Goal: Task Accomplishment & Management: Manage account settings

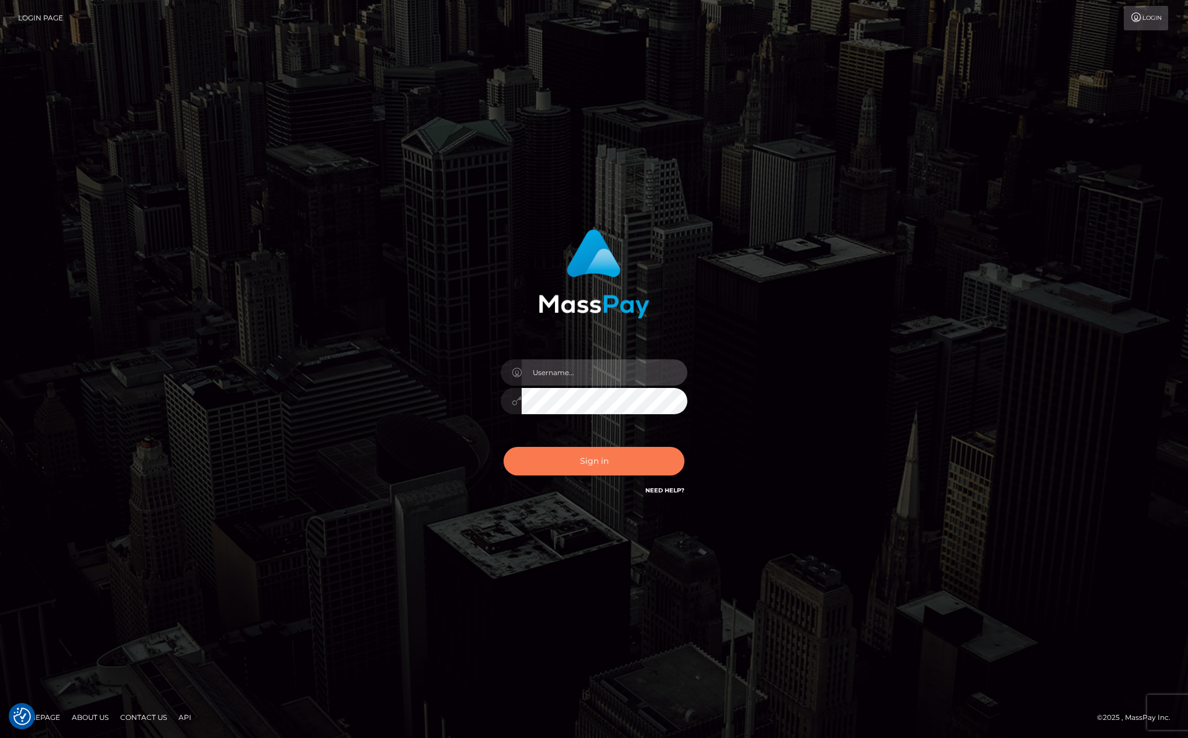
type input "kevin.club"
click at [601, 469] on button "Sign in" at bounding box center [593, 461] width 181 height 29
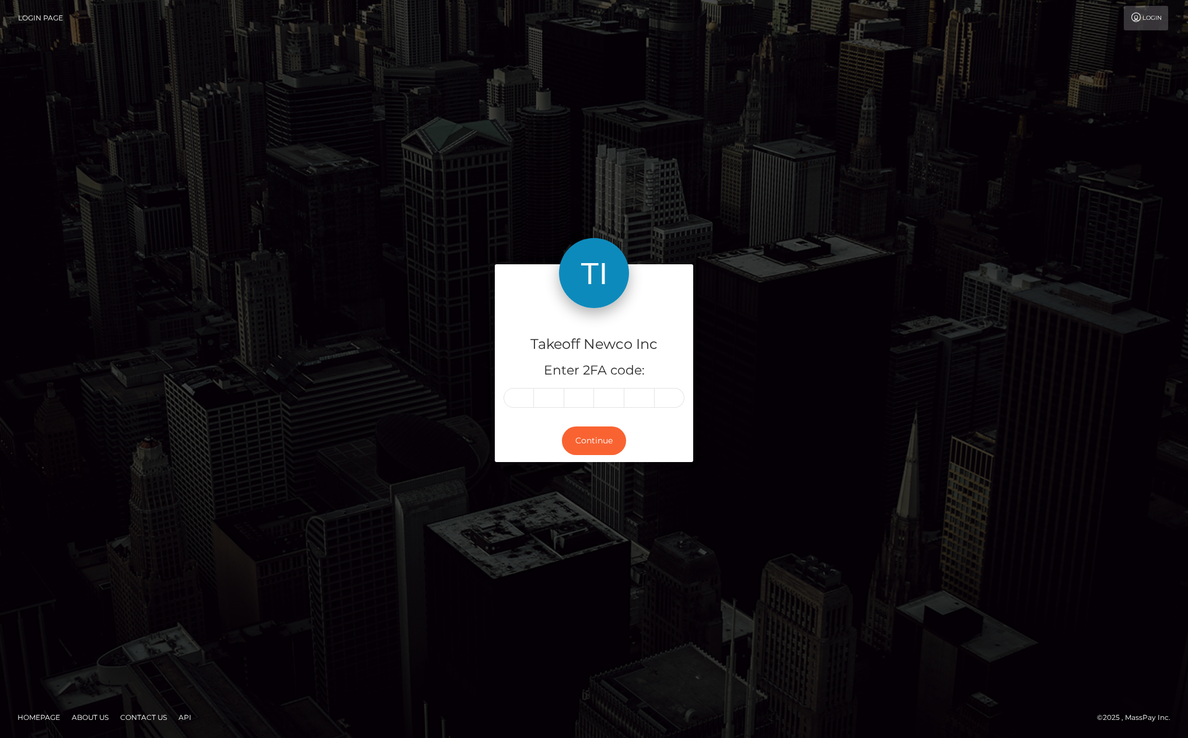
type input "X"
type input "J"
type input "v"
type input "w"
type input "J"
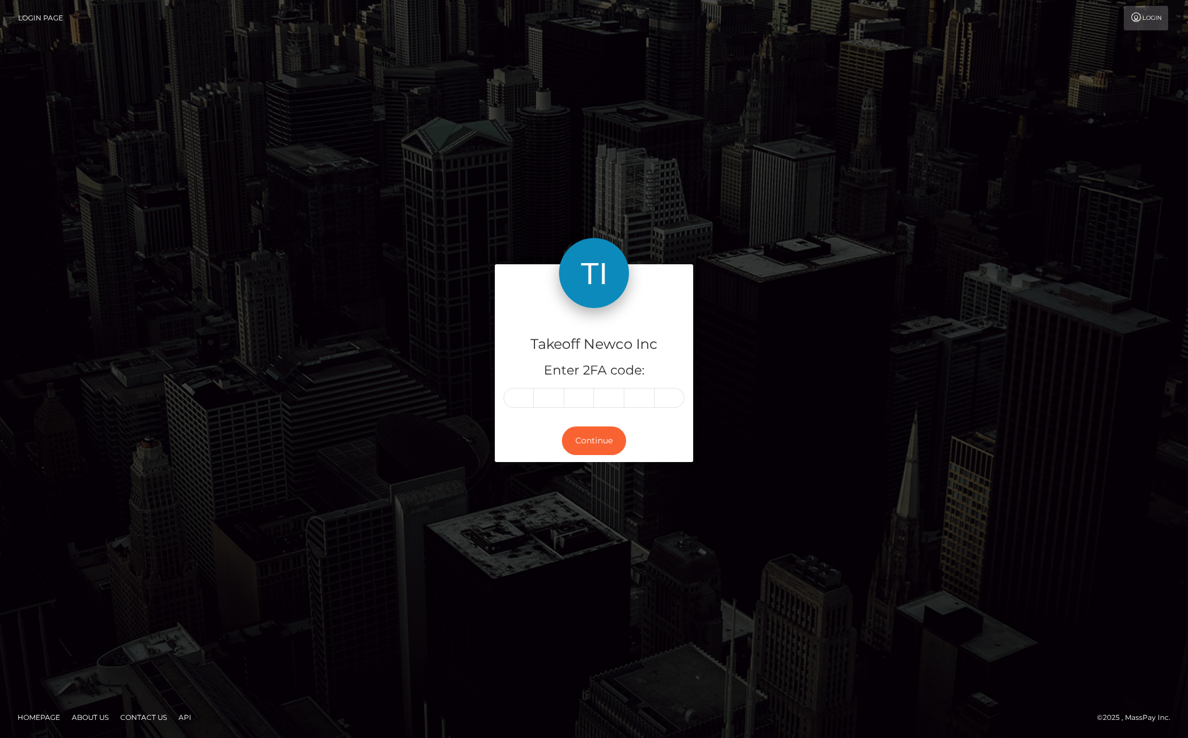
type input "i"
click at [609, 447] on button "Continue" at bounding box center [594, 440] width 64 height 29
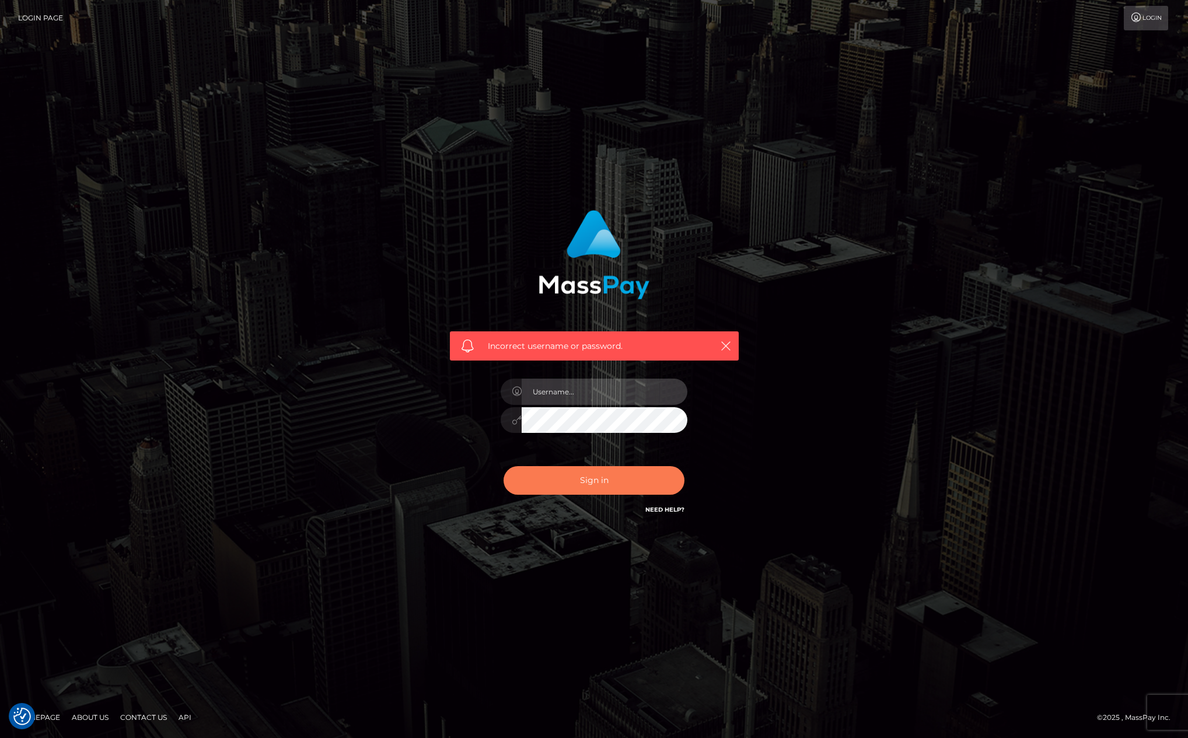
type input "kevin.club"
click at [587, 492] on button "Sign in" at bounding box center [593, 480] width 181 height 29
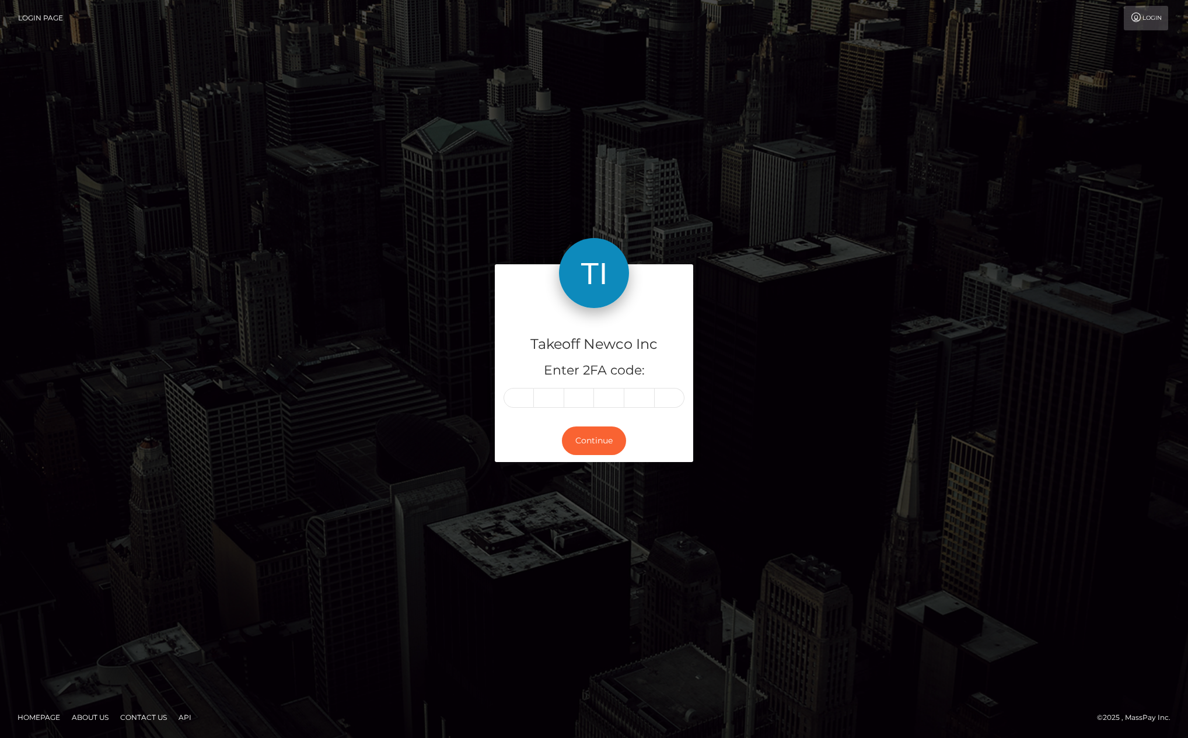
type input "X"
type input "J"
type input "v"
type input "w"
type input "J"
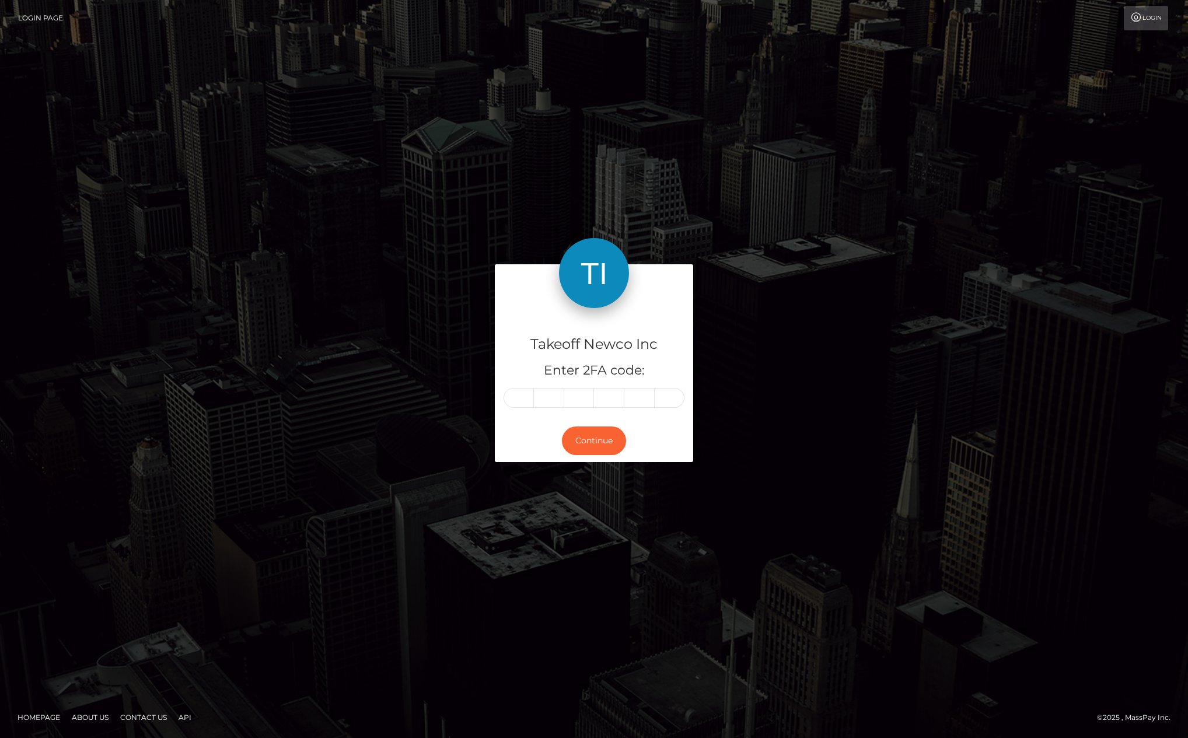
type input "i"
click at [583, 442] on button "Continue" at bounding box center [594, 440] width 64 height 29
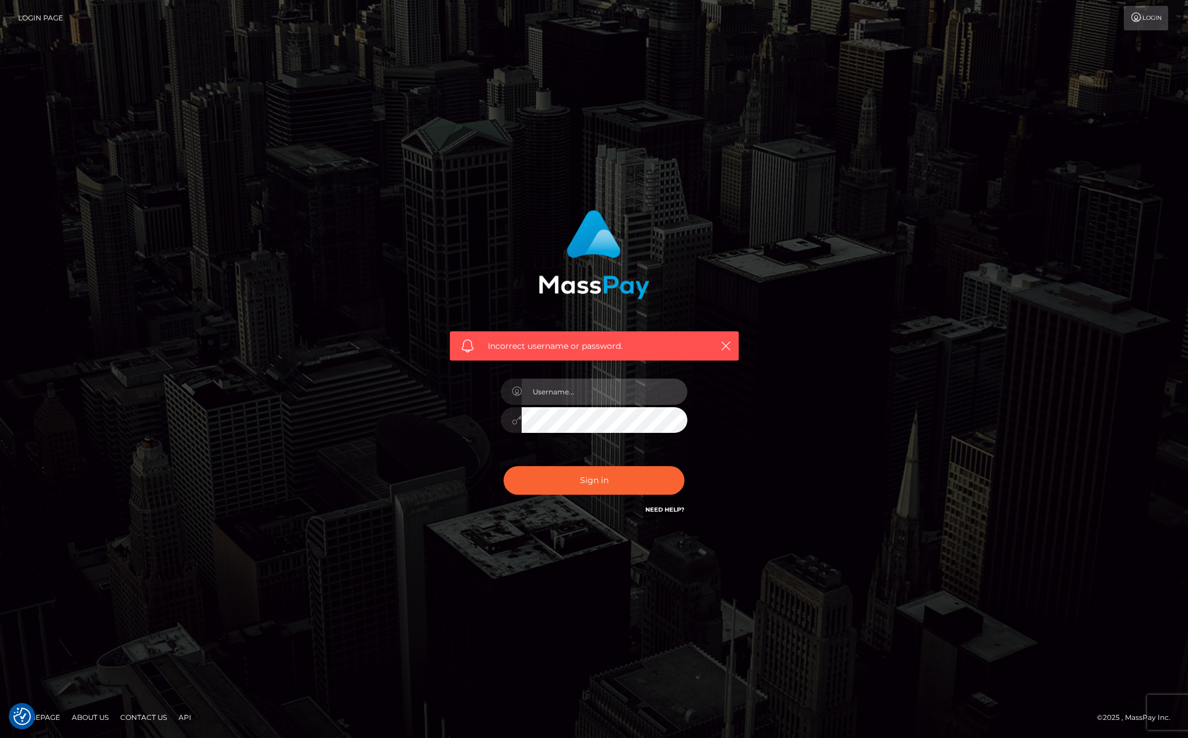
type input "[PERSON_NAME][DOMAIN_NAME]"
click at [589, 464] on div "Sign in Need Help?" at bounding box center [594, 485] width 204 height 52
click at [587, 481] on button "Sign in" at bounding box center [593, 480] width 181 height 29
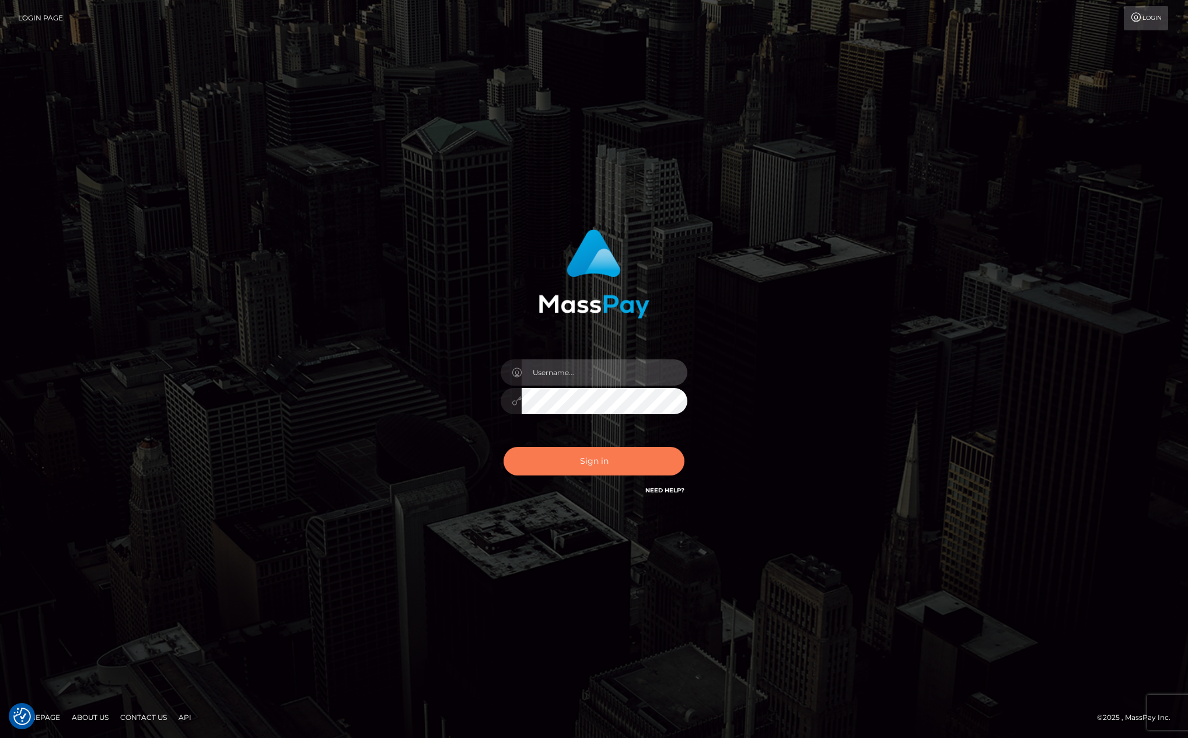
type input "[PERSON_NAME][DOMAIN_NAME]"
click at [587, 467] on button "Sign in" at bounding box center [593, 461] width 181 height 29
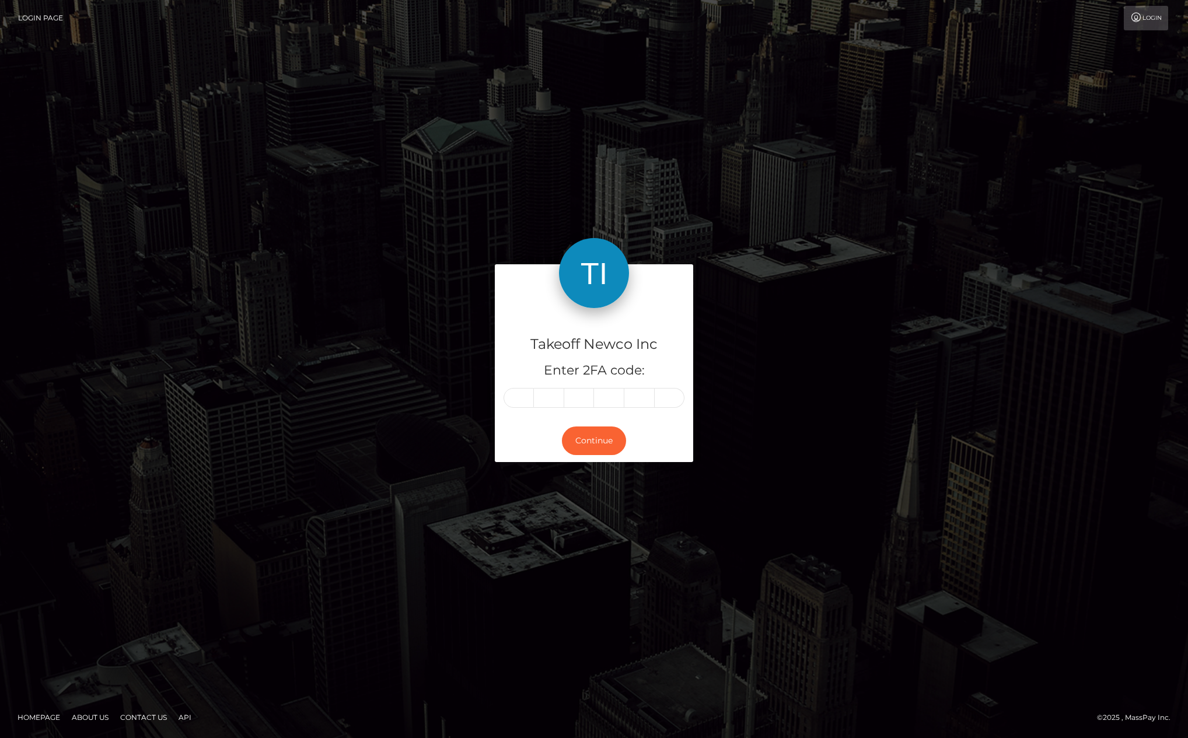
type input "X"
type input "J"
type input "v"
type input "w"
type input "J"
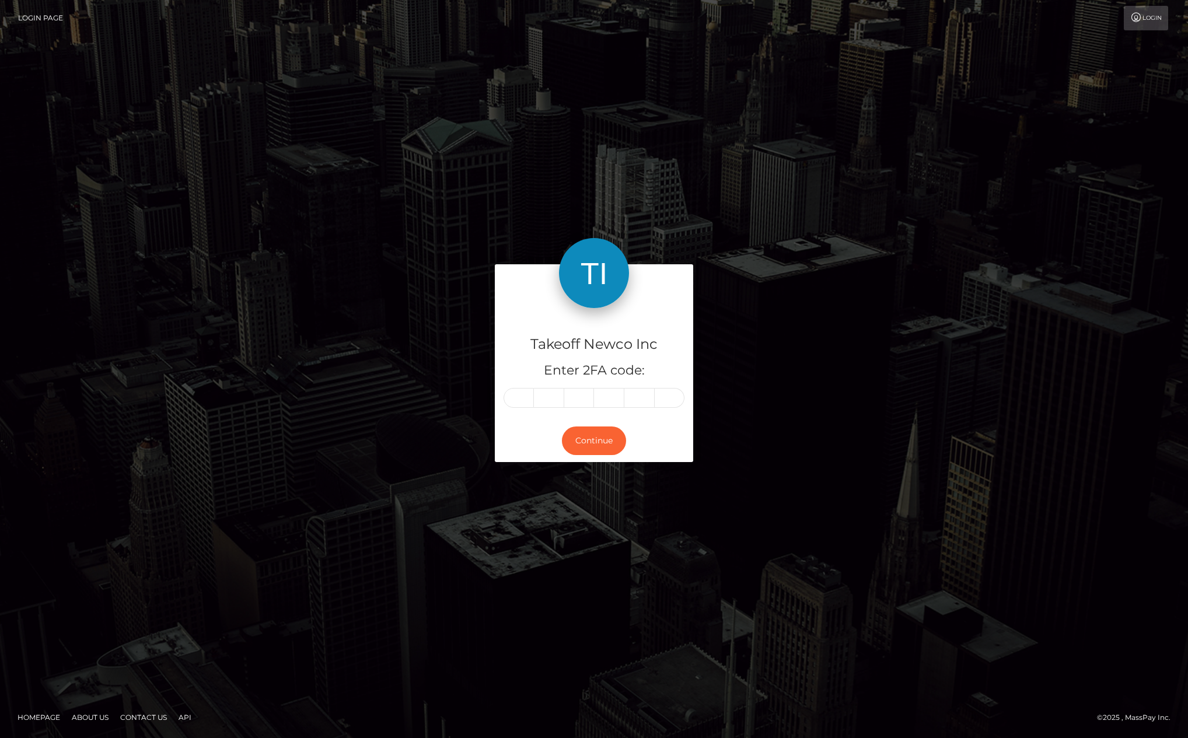
type input "i"
click at [581, 440] on button "Continue" at bounding box center [594, 440] width 64 height 29
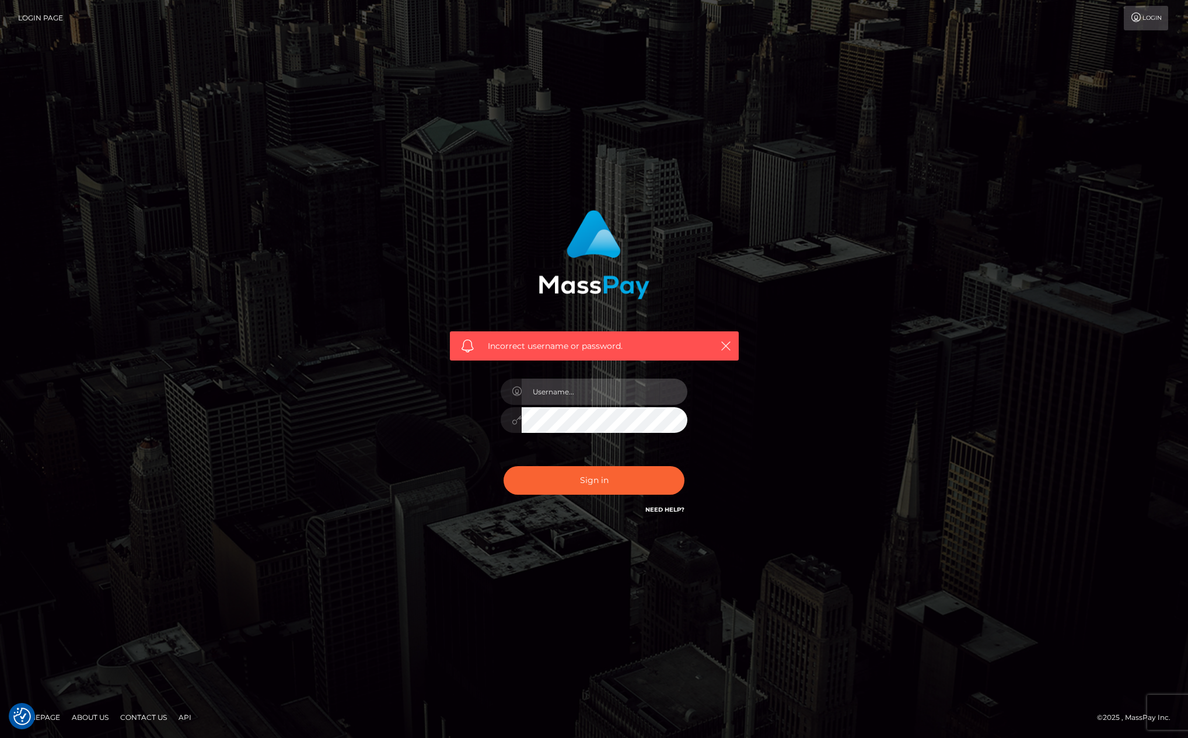
type input "kevin.club"
click at [598, 391] on input "[PERSON_NAME][DOMAIN_NAME]" at bounding box center [605, 392] width 166 height 26
click at [598, 391] on input "kevin.club" at bounding box center [605, 392] width 166 height 26
click at [598, 391] on input "[PERSON_NAME][DOMAIN_NAME]" at bounding box center [605, 392] width 166 height 26
click at [562, 459] on div "Sign in Need Help?" at bounding box center [594, 485] width 204 height 52
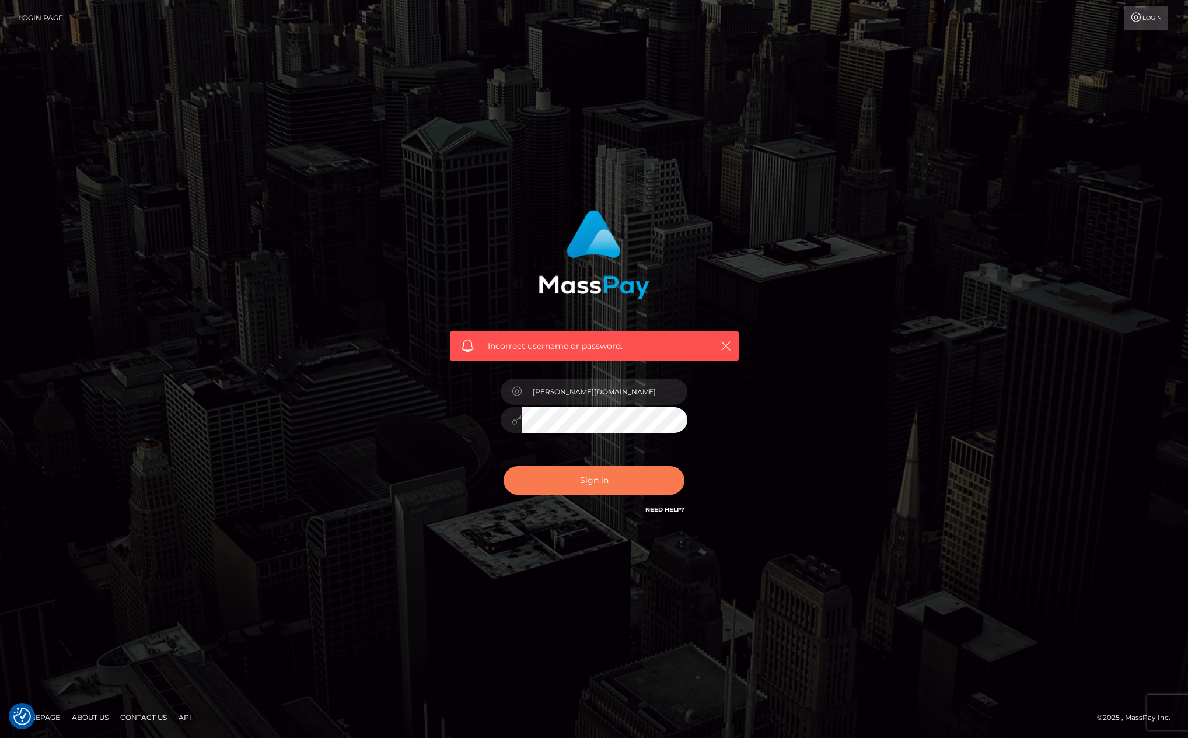
click at [569, 482] on button "Sign in" at bounding box center [593, 480] width 181 height 29
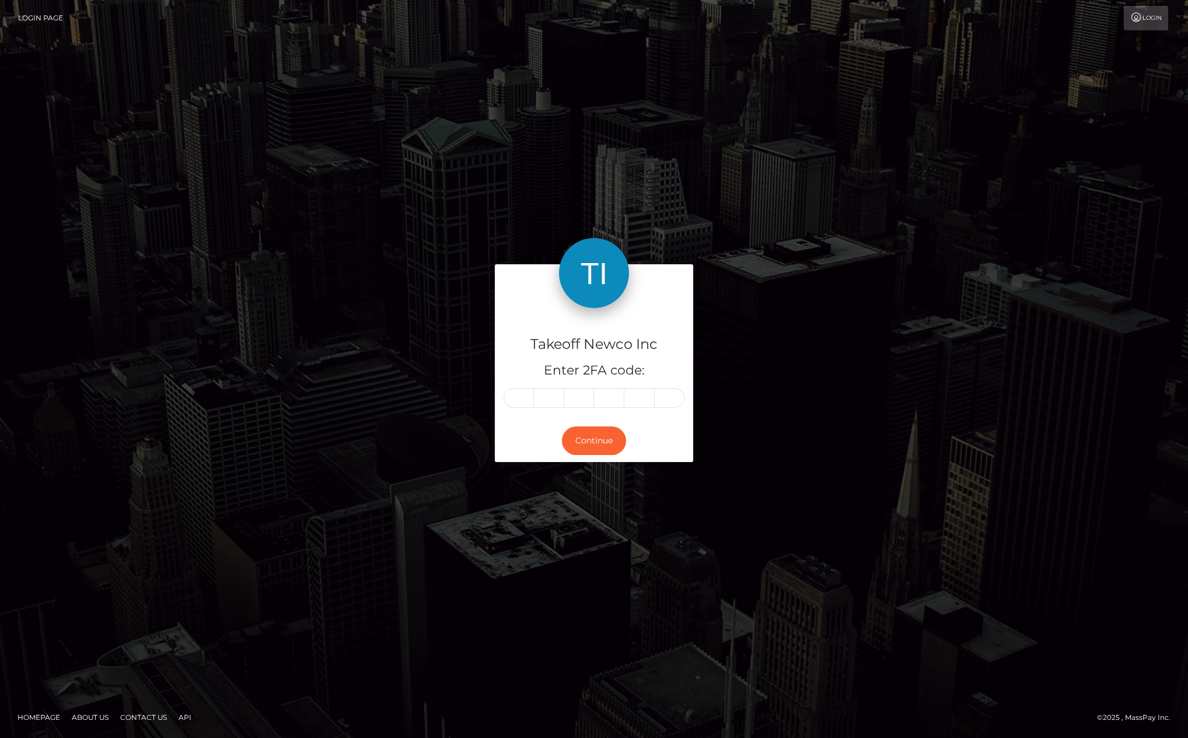
type input "X"
type input "J"
type input "v"
type input "w"
type input "J"
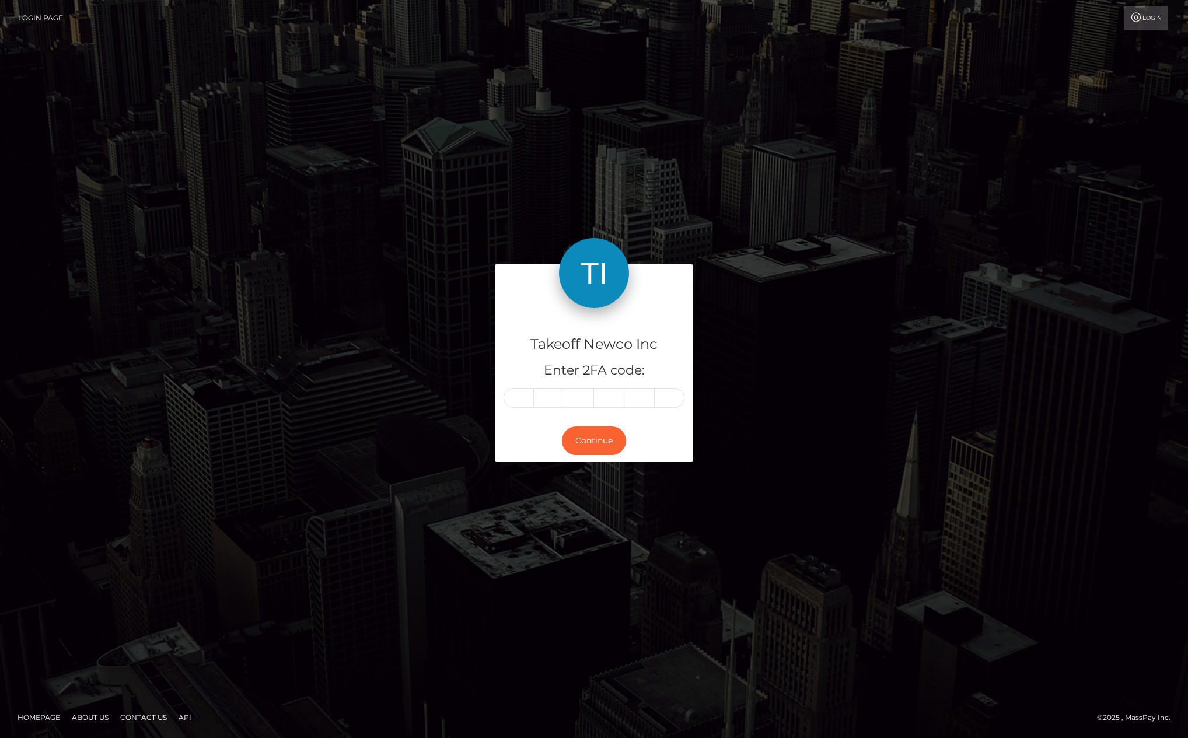
type input "i"
click at [596, 449] on button "Continue" at bounding box center [594, 440] width 64 height 29
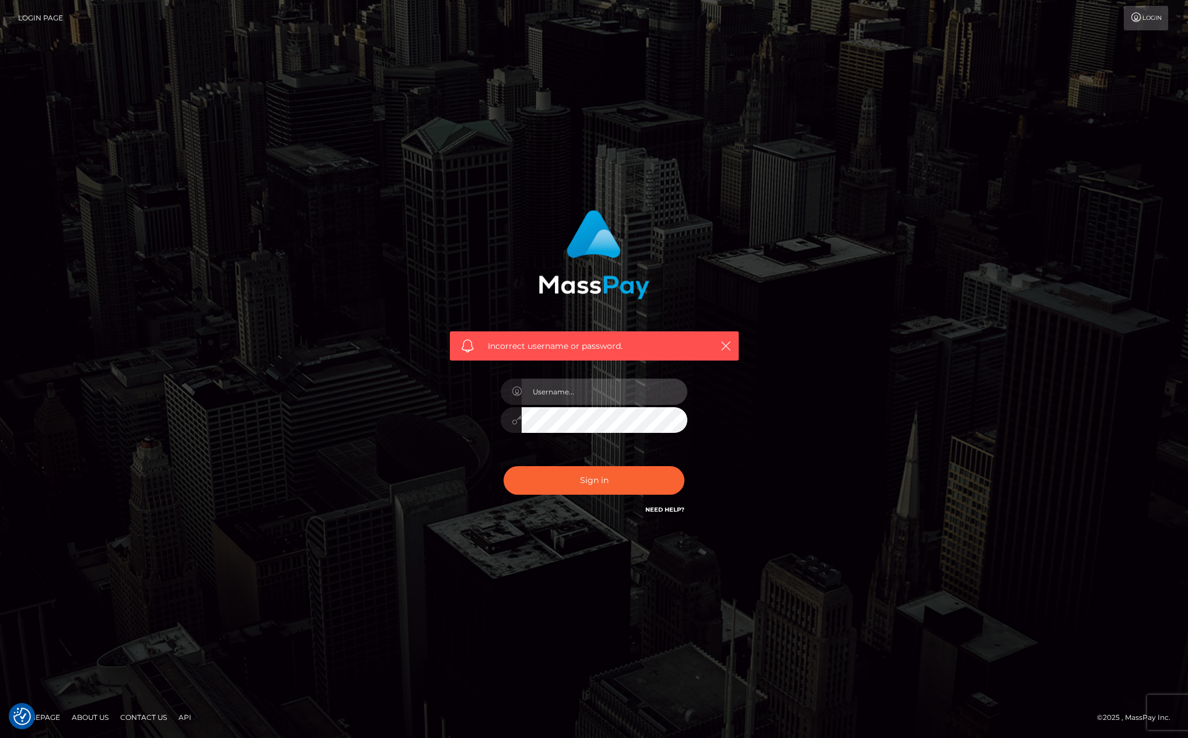
type input "[PERSON_NAME][DOMAIN_NAME]"
click at [621, 211] on img at bounding box center [593, 254] width 111 height 89
click at [668, 509] on link "Need Help?" at bounding box center [664, 510] width 39 height 8
click at [208, 502] on div "Incorrect username or password. kevin.club" at bounding box center [594, 369] width 1188 height 510
click at [298, 449] on div "Incorrect username or password. kevin.club" at bounding box center [593, 368] width 665 height 335
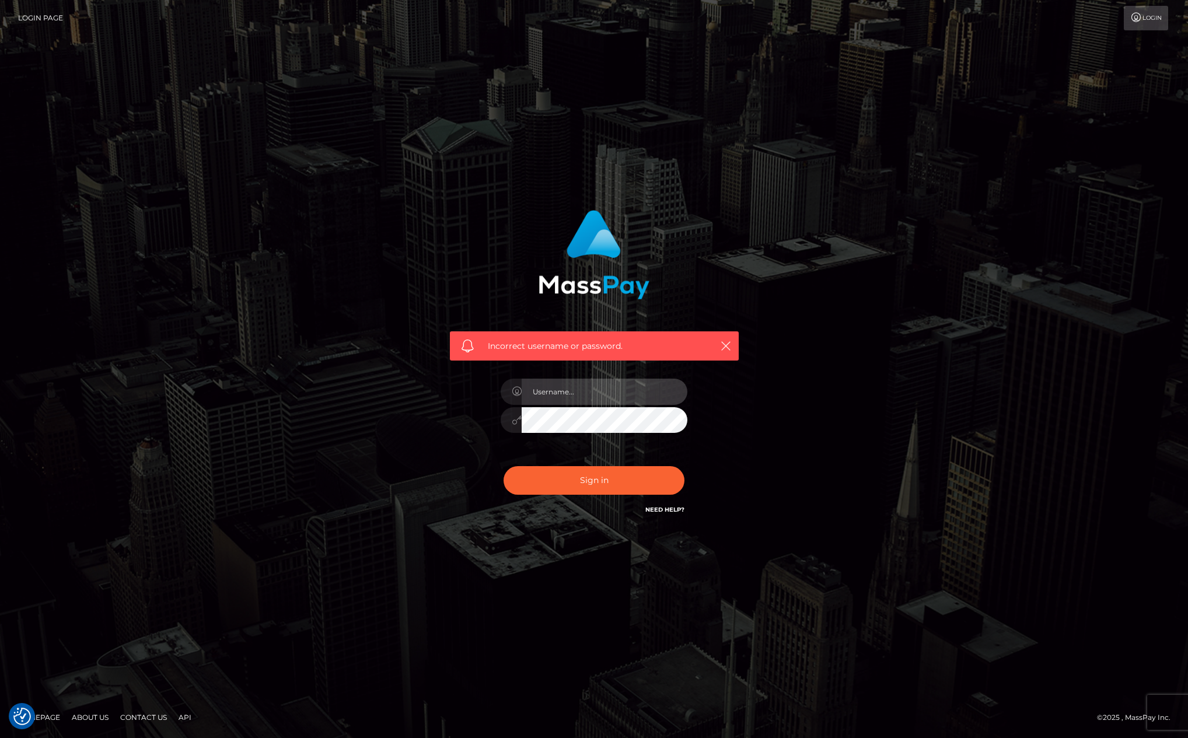
type input "[PERSON_NAME][DOMAIN_NAME]"
click at [562, 482] on button "Sign in" at bounding box center [593, 480] width 181 height 29
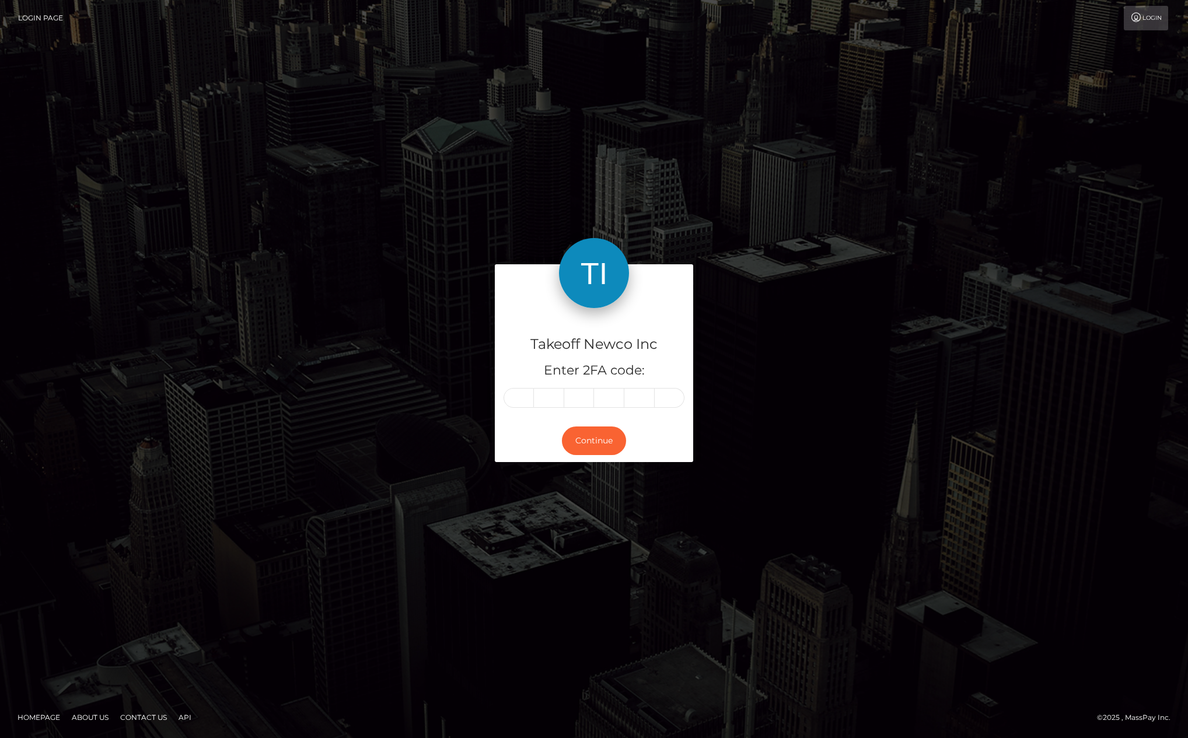
click at [515, 387] on div "Takeoff Newco Inc Enter 2FA code:" at bounding box center [594, 364] width 198 height 112
click at [525, 403] on input "text" at bounding box center [518, 398] width 30 height 20
paste input "E"
type input "E"
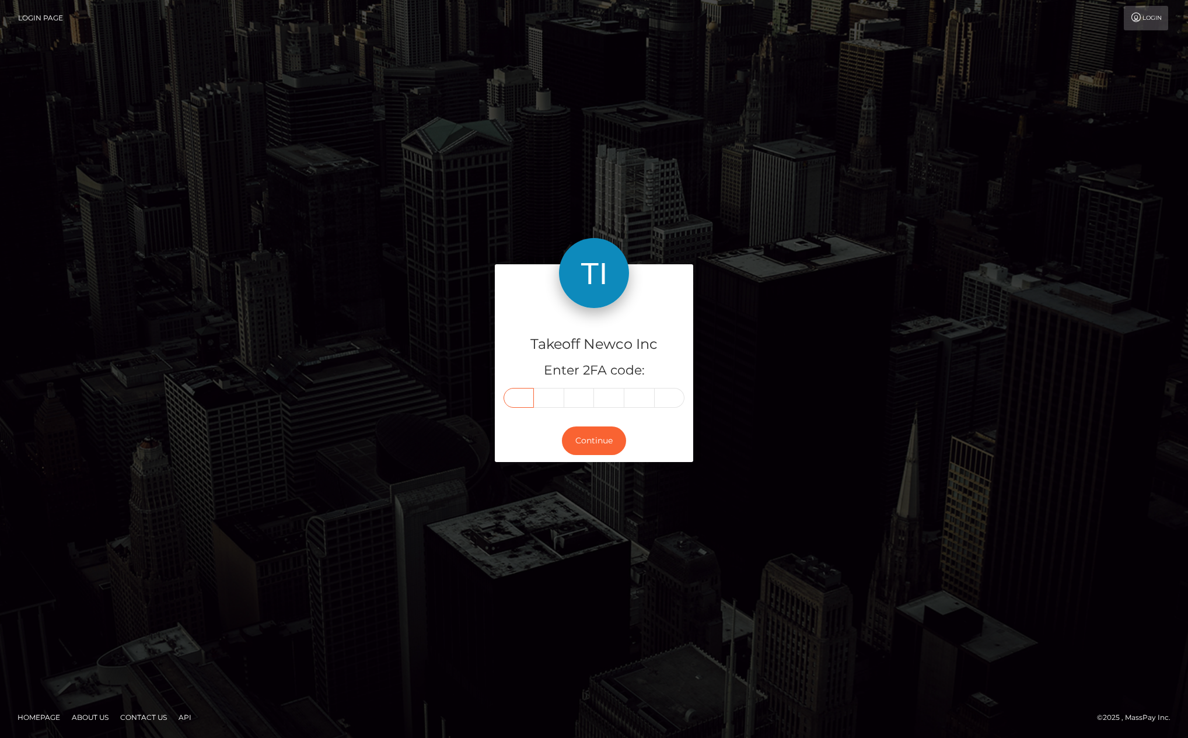
type input "7"
type input "t"
type input "5"
type input "r"
type input "B"
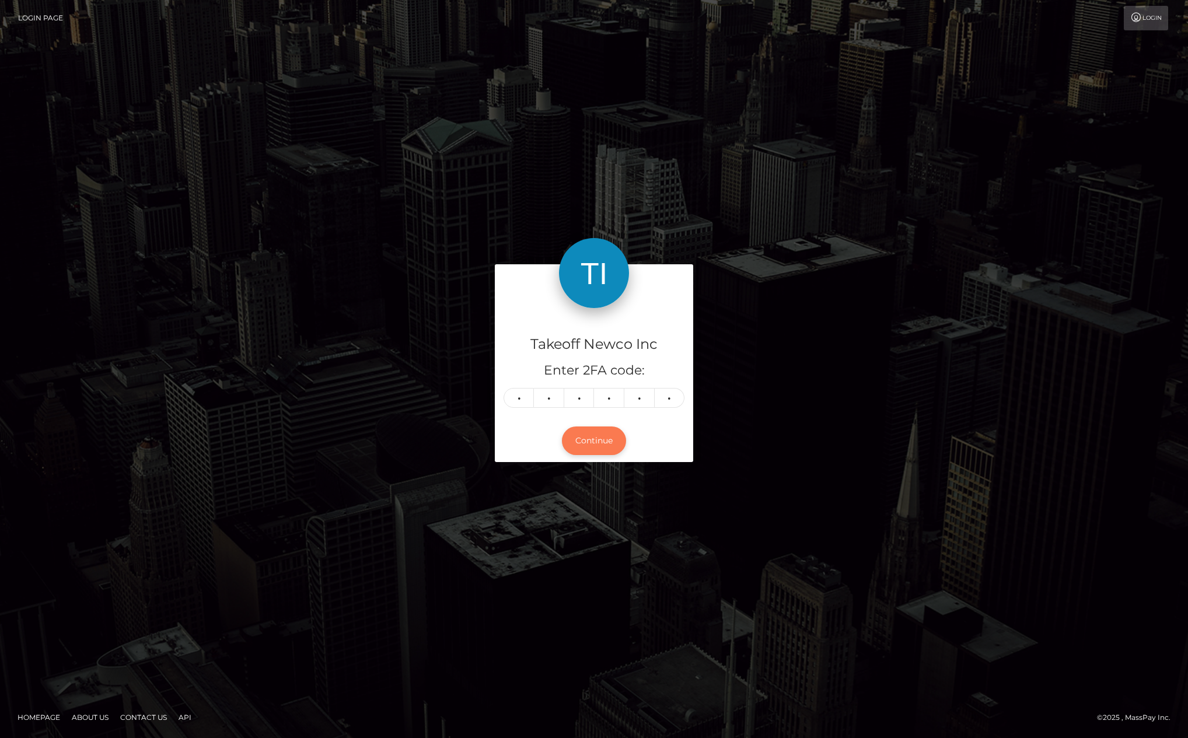
click at [580, 447] on button "Continue" at bounding box center [594, 440] width 64 height 29
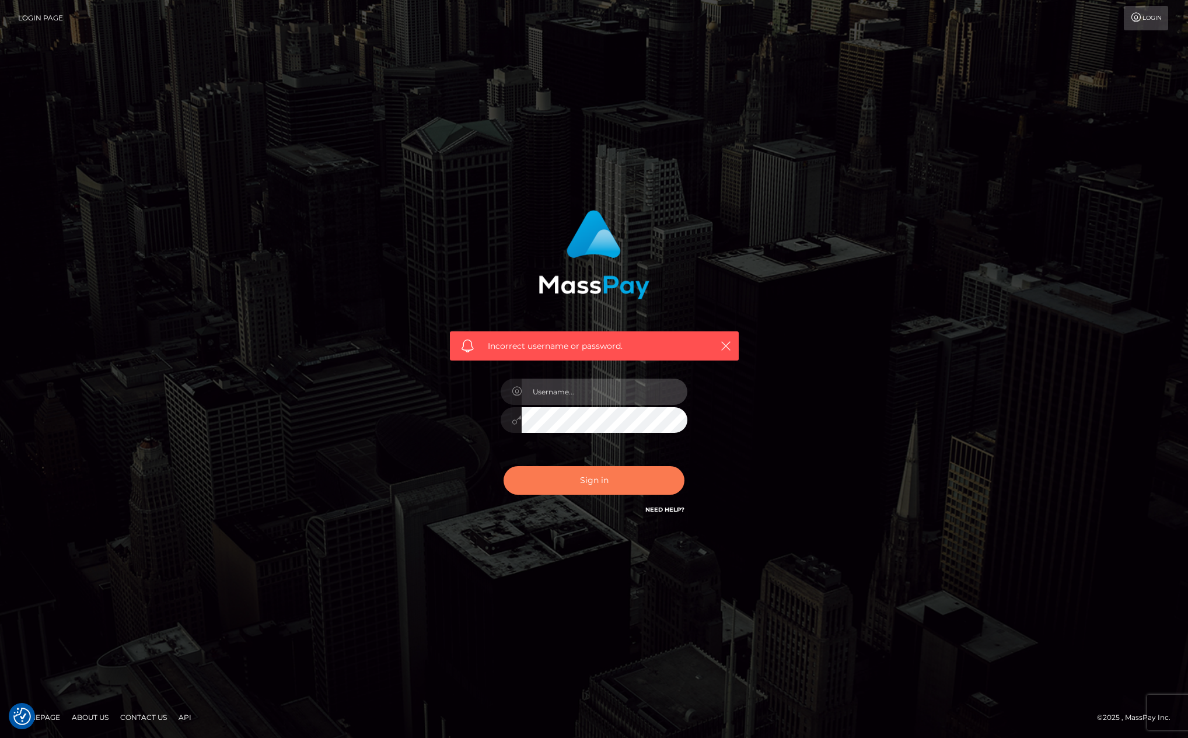
type input "kevin.club"
click at [577, 468] on button "Sign in" at bounding box center [593, 480] width 181 height 29
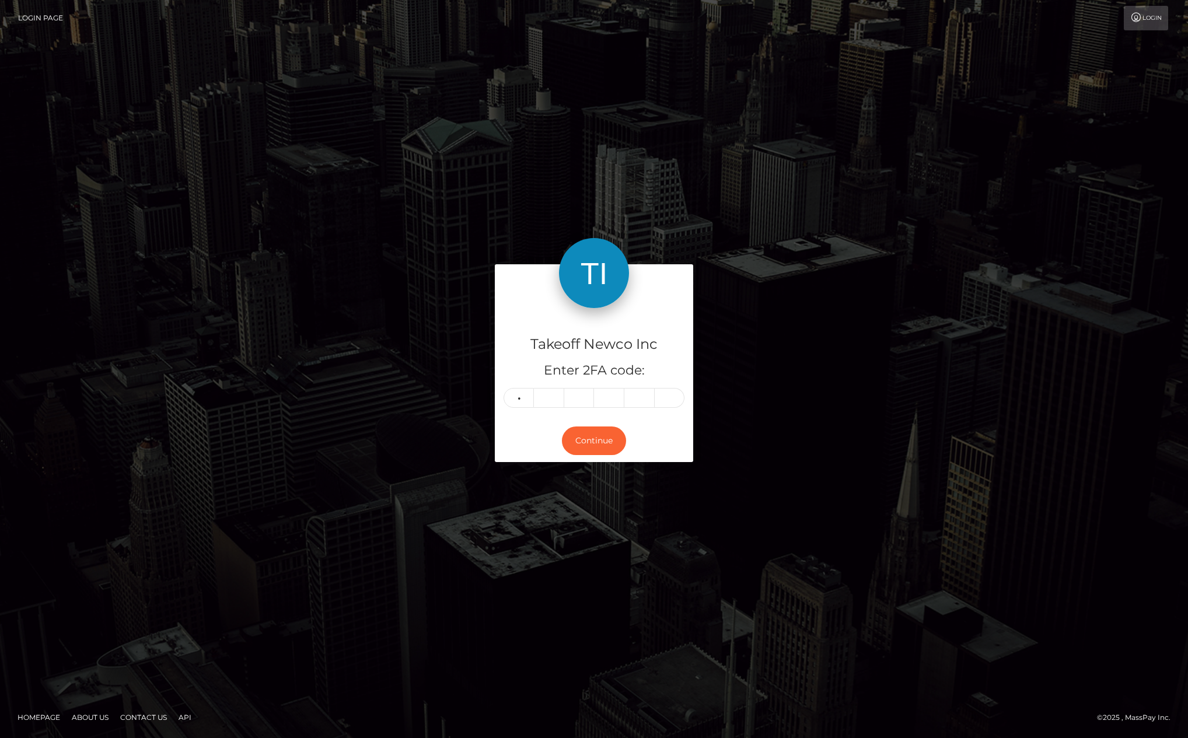
type input "6"
type input "0"
type input "9"
type input "7"
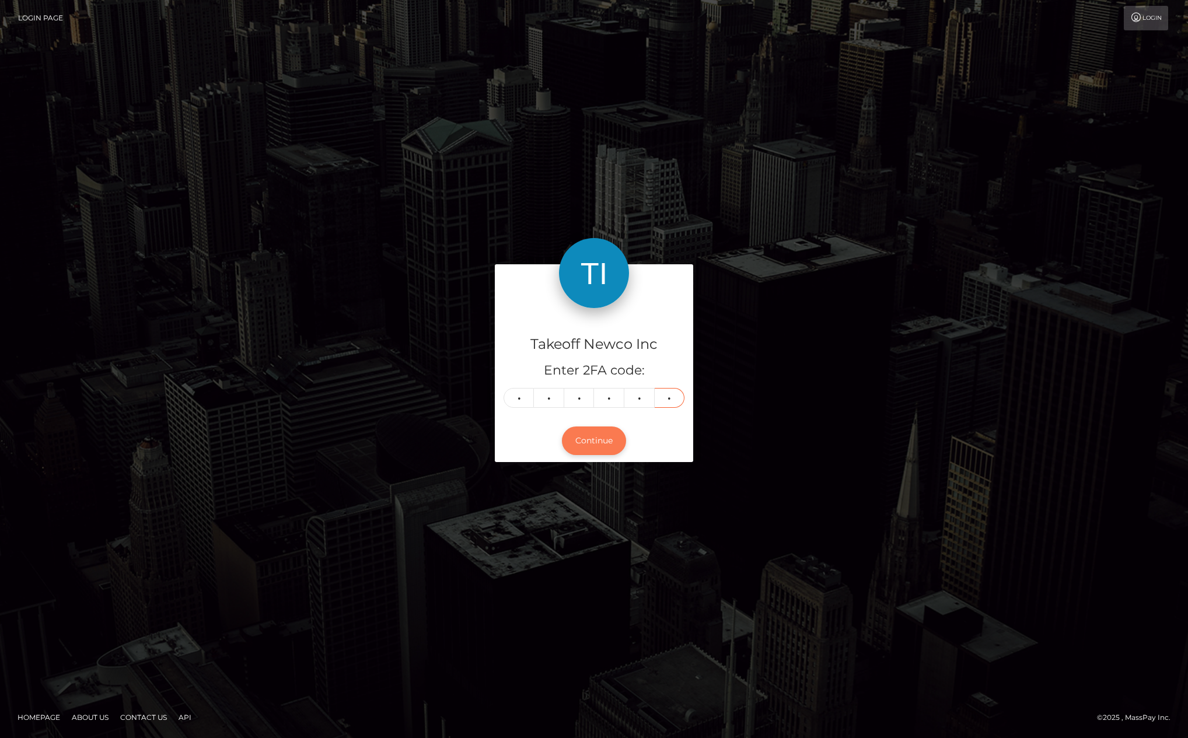
type input "2"
click at [611, 446] on button "Continue" at bounding box center [594, 440] width 64 height 29
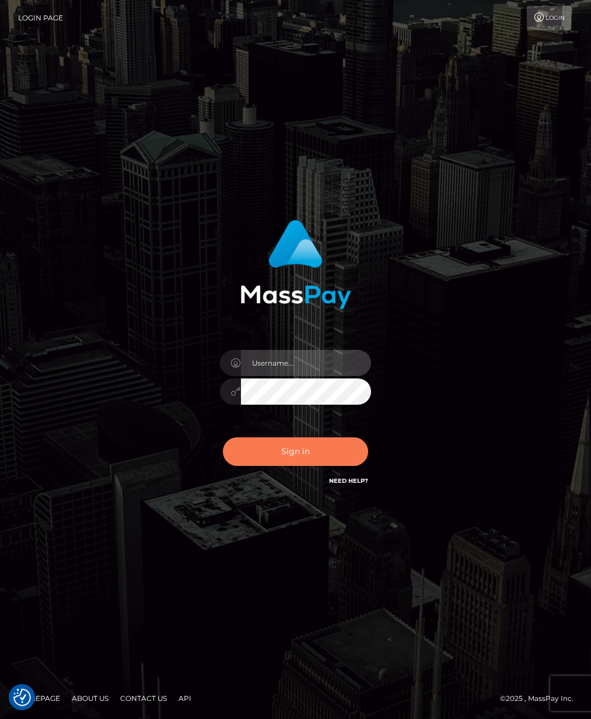
type input "[PERSON_NAME][DOMAIN_NAME]"
click at [300, 457] on button "Sign in" at bounding box center [296, 452] width 146 height 29
type input "[PERSON_NAME][DOMAIN_NAME]"
click at [323, 448] on button "Sign in" at bounding box center [296, 452] width 146 height 29
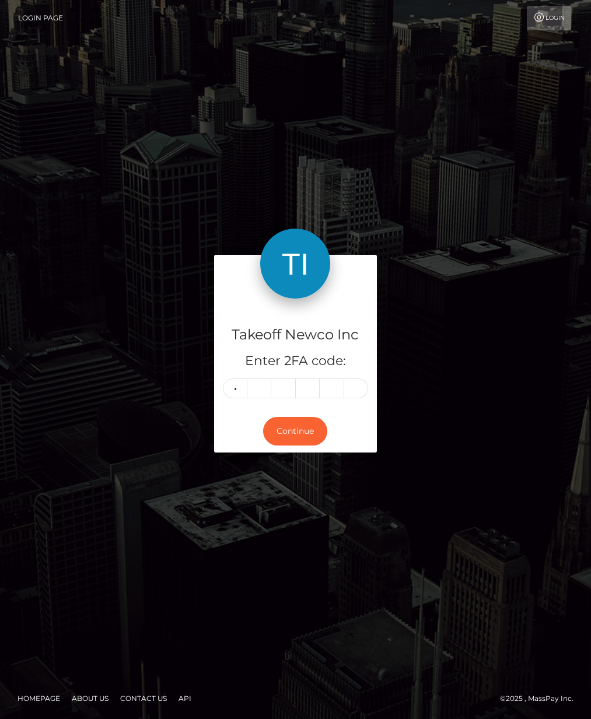
type input "6"
type input "0"
type input "1"
type input "7"
type input "3"
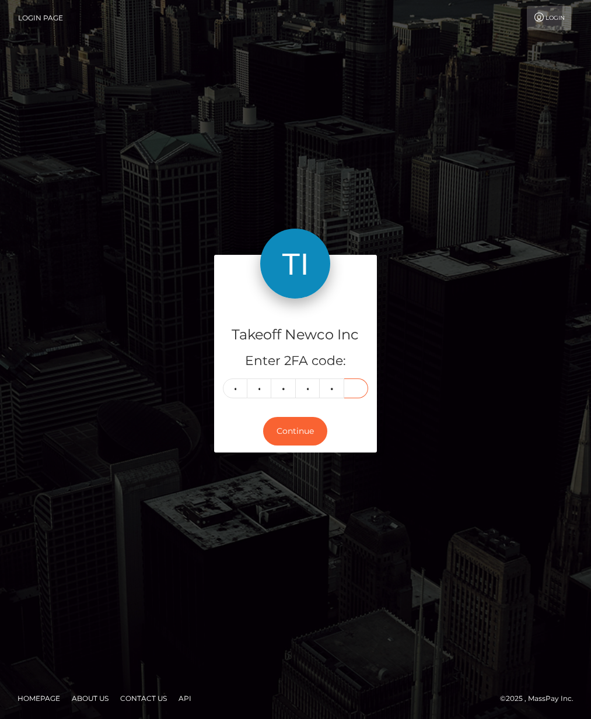
type input "5"
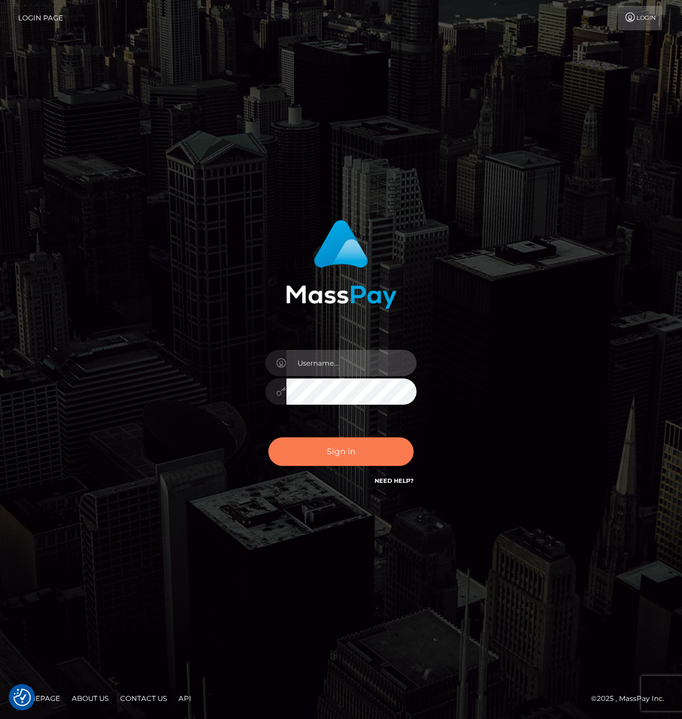
type input "[PERSON_NAME][DOMAIN_NAME]"
click at [341, 457] on button "Sign in" at bounding box center [341, 452] width 146 height 29
